Goal: Transaction & Acquisition: Purchase product/service

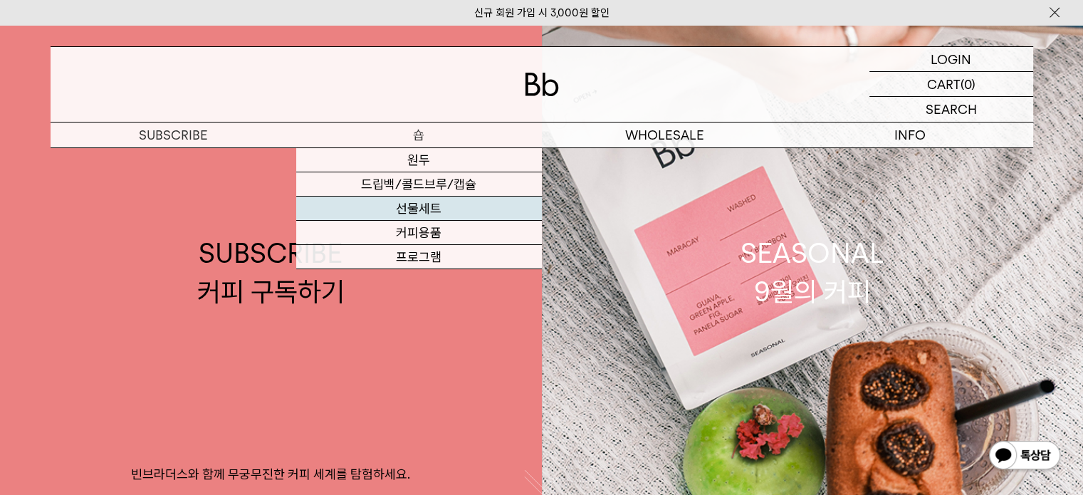
click at [417, 208] on link "선물세트" at bounding box center [419, 209] width 246 height 24
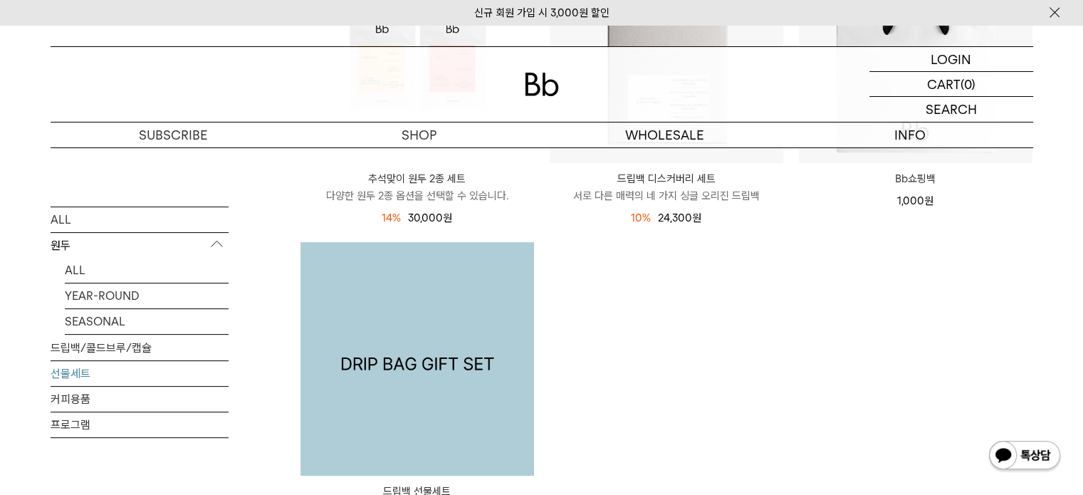
scroll to position [142, 0]
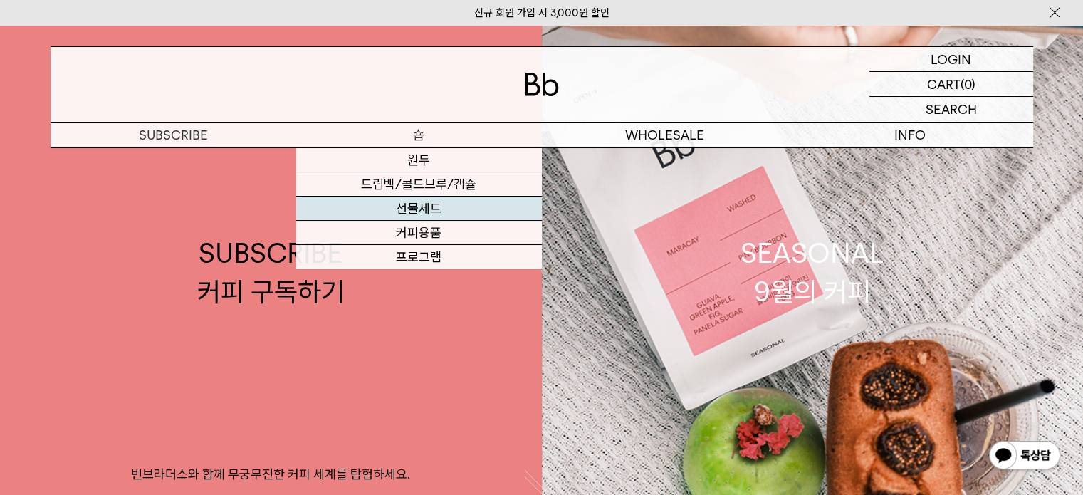
click at [440, 208] on link "선물세트" at bounding box center [419, 209] width 246 height 24
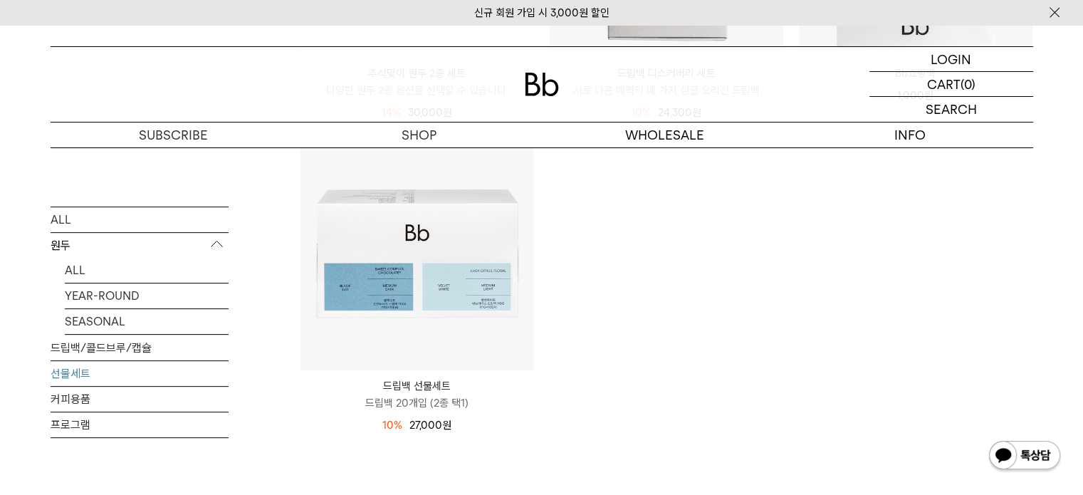
scroll to position [498, 0]
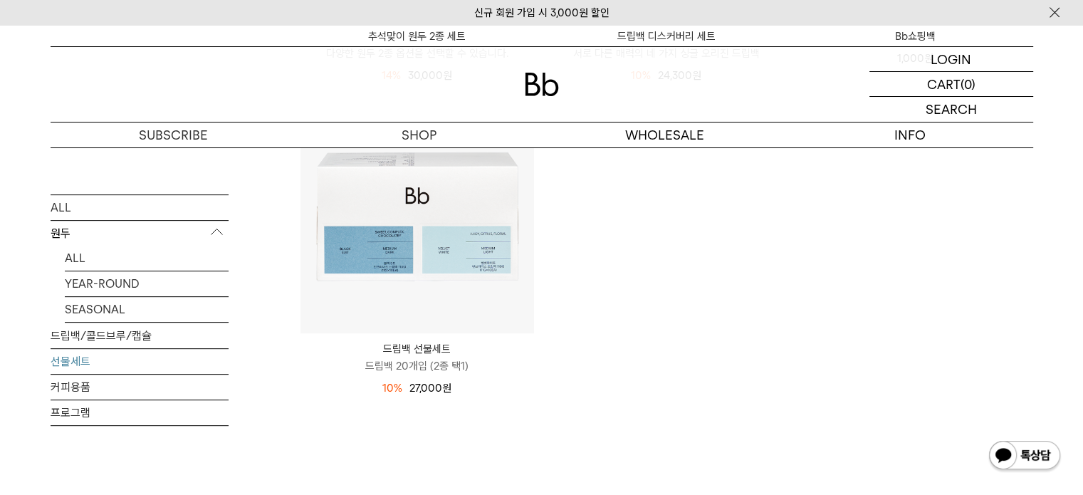
click at [429, 341] on p "드립백 선물세트" at bounding box center [417, 348] width 234 height 17
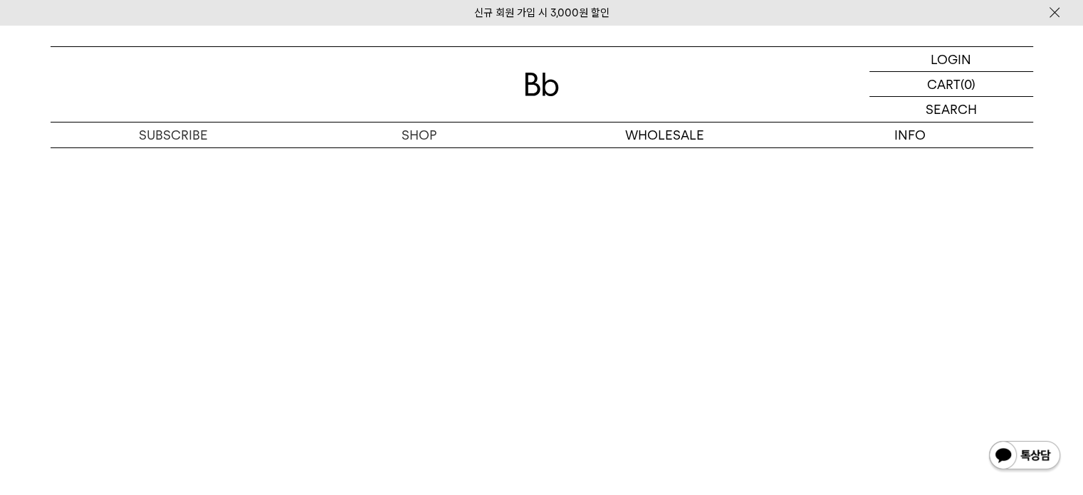
scroll to position [3703, 0]
